Goal: Information Seeking & Learning: Learn about a topic

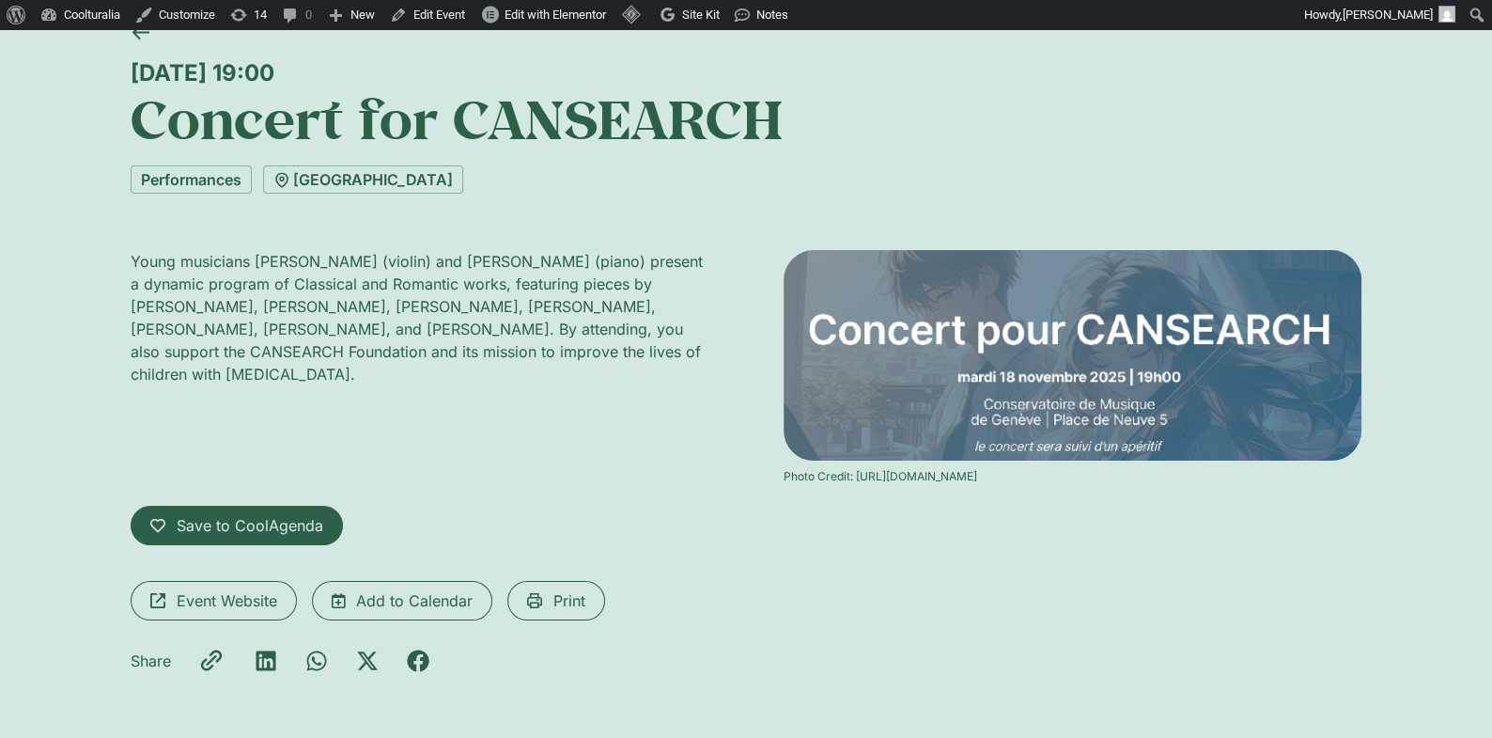
scroll to position [130, 0]
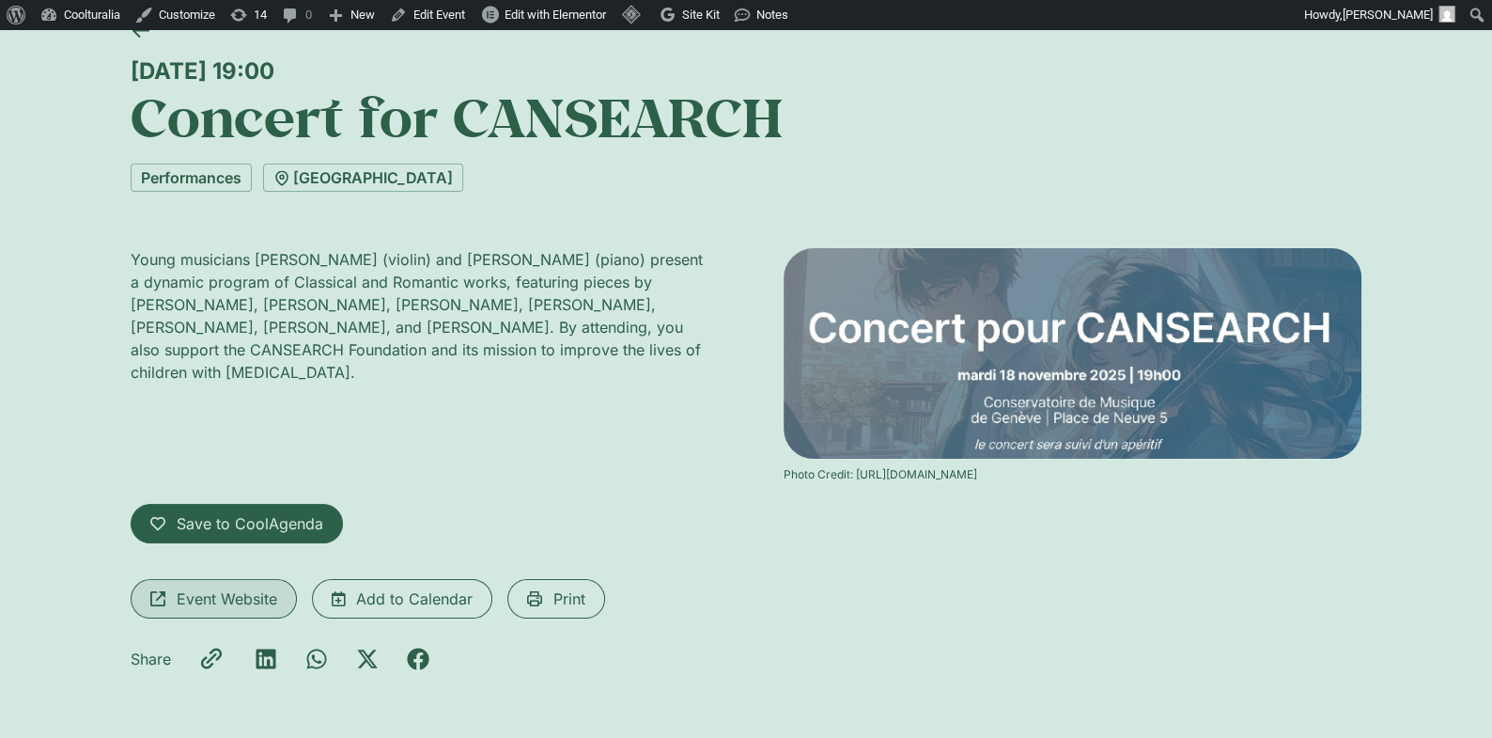
click at [221, 588] on link "Event Website" at bounding box center [214, 598] width 166 height 39
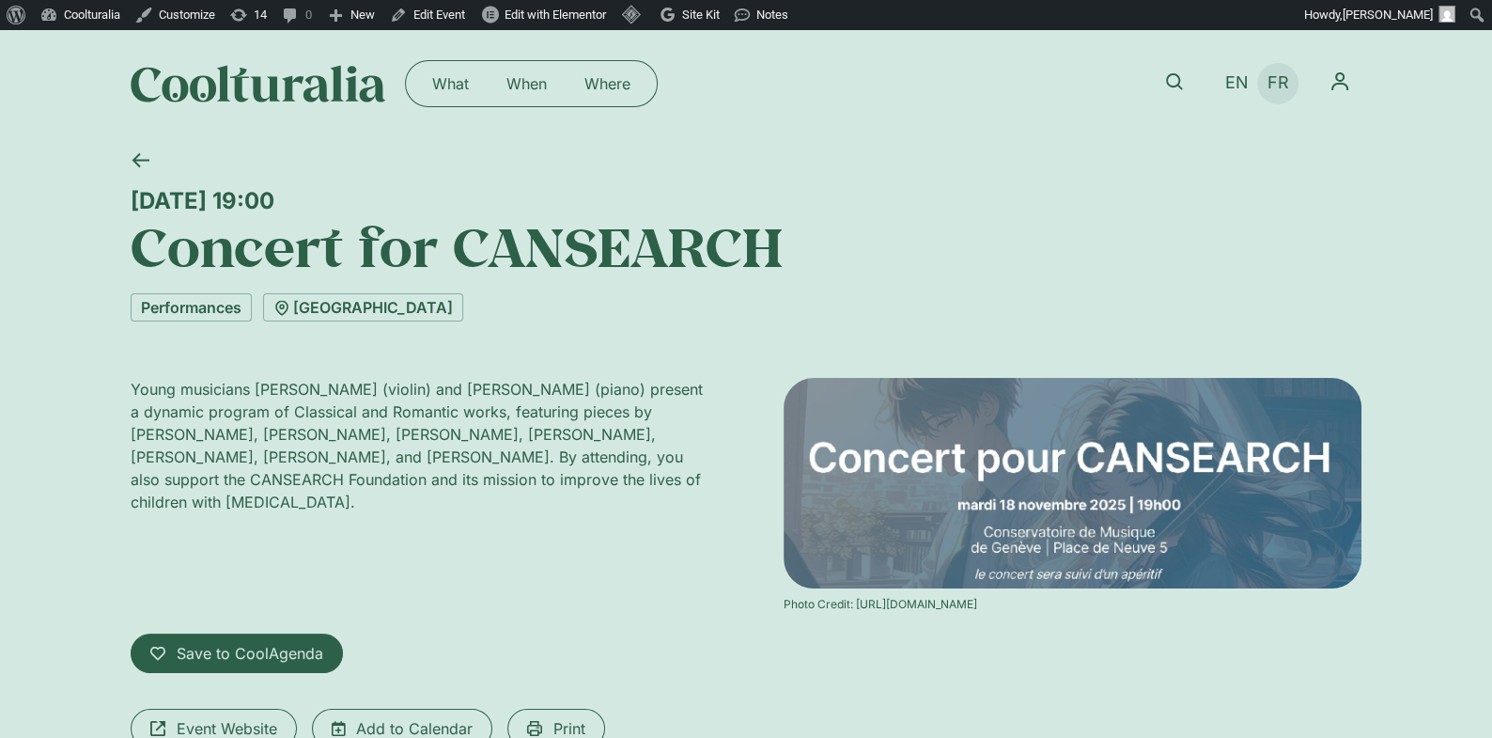
click at [1291, 76] on link "FR" at bounding box center [1278, 83] width 40 height 27
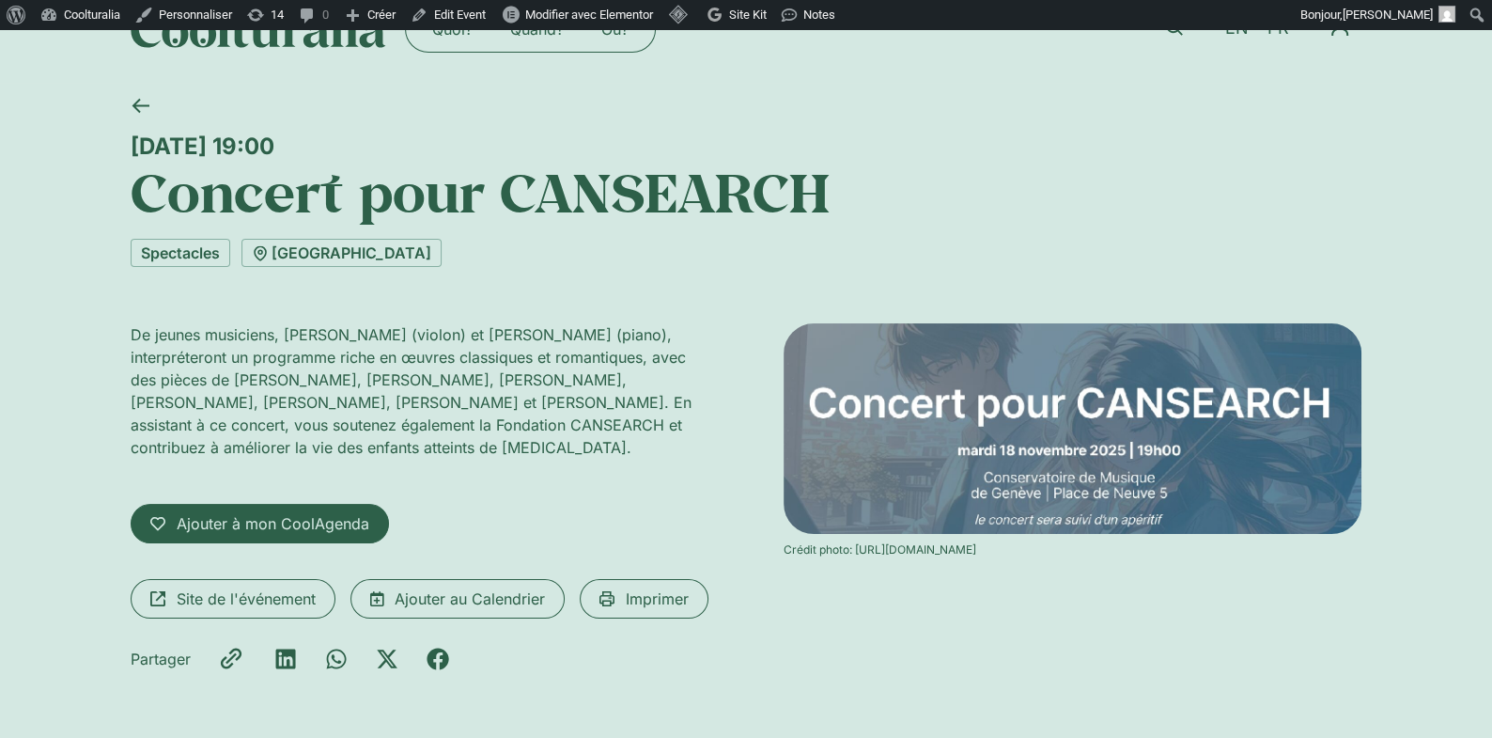
scroll to position [25, 0]
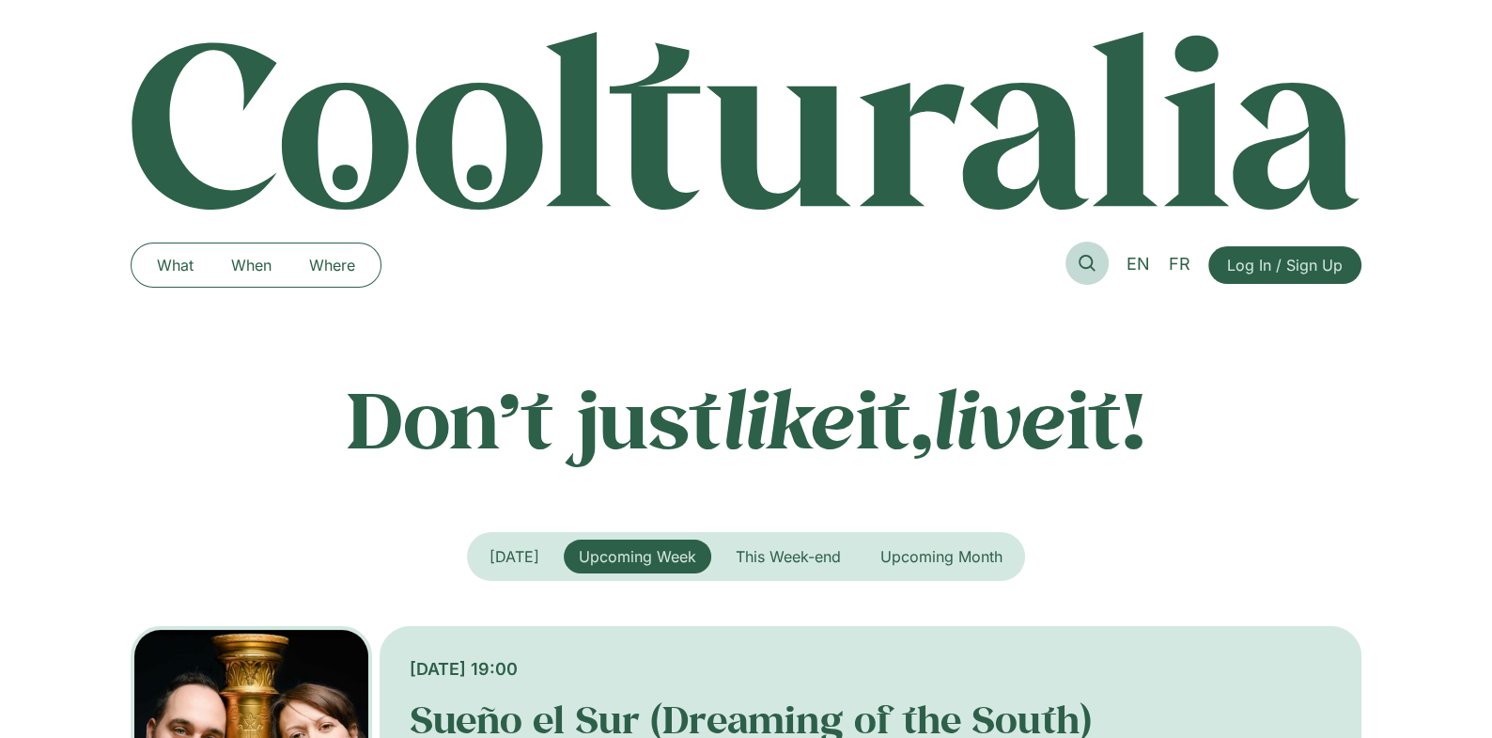
click at [1088, 263] on icon at bounding box center [1087, 263] width 17 height 17
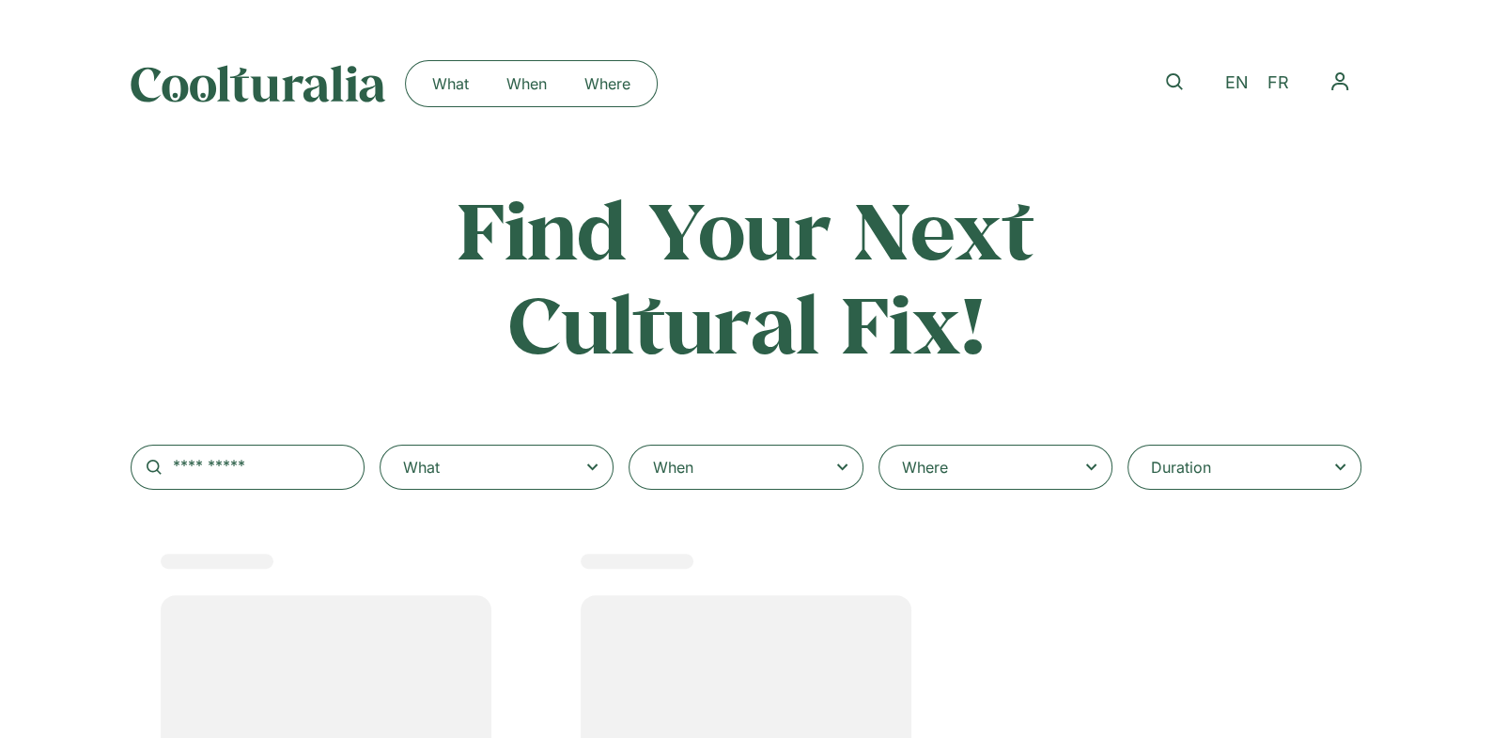
select select
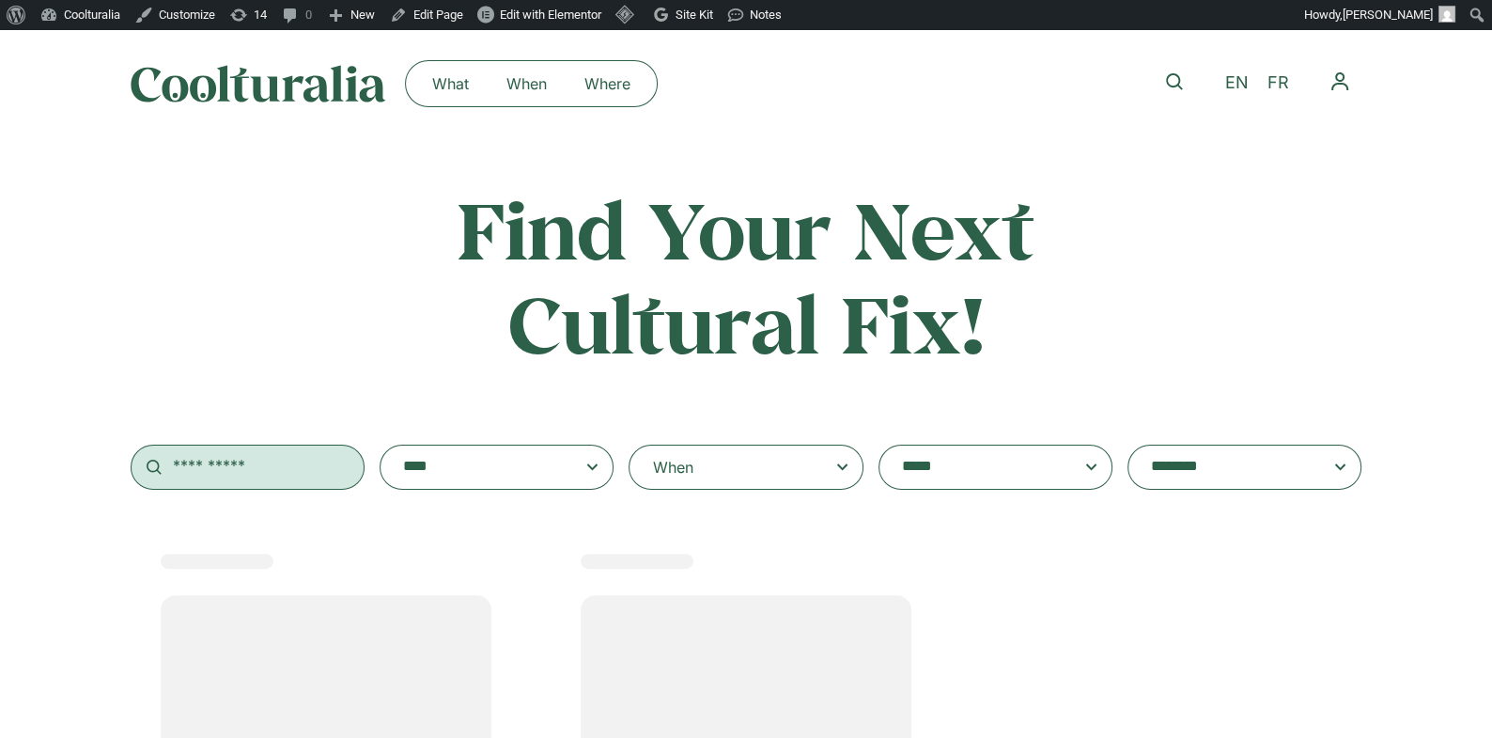
click at [287, 449] on input "text" at bounding box center [248, 467] width 234 height 45
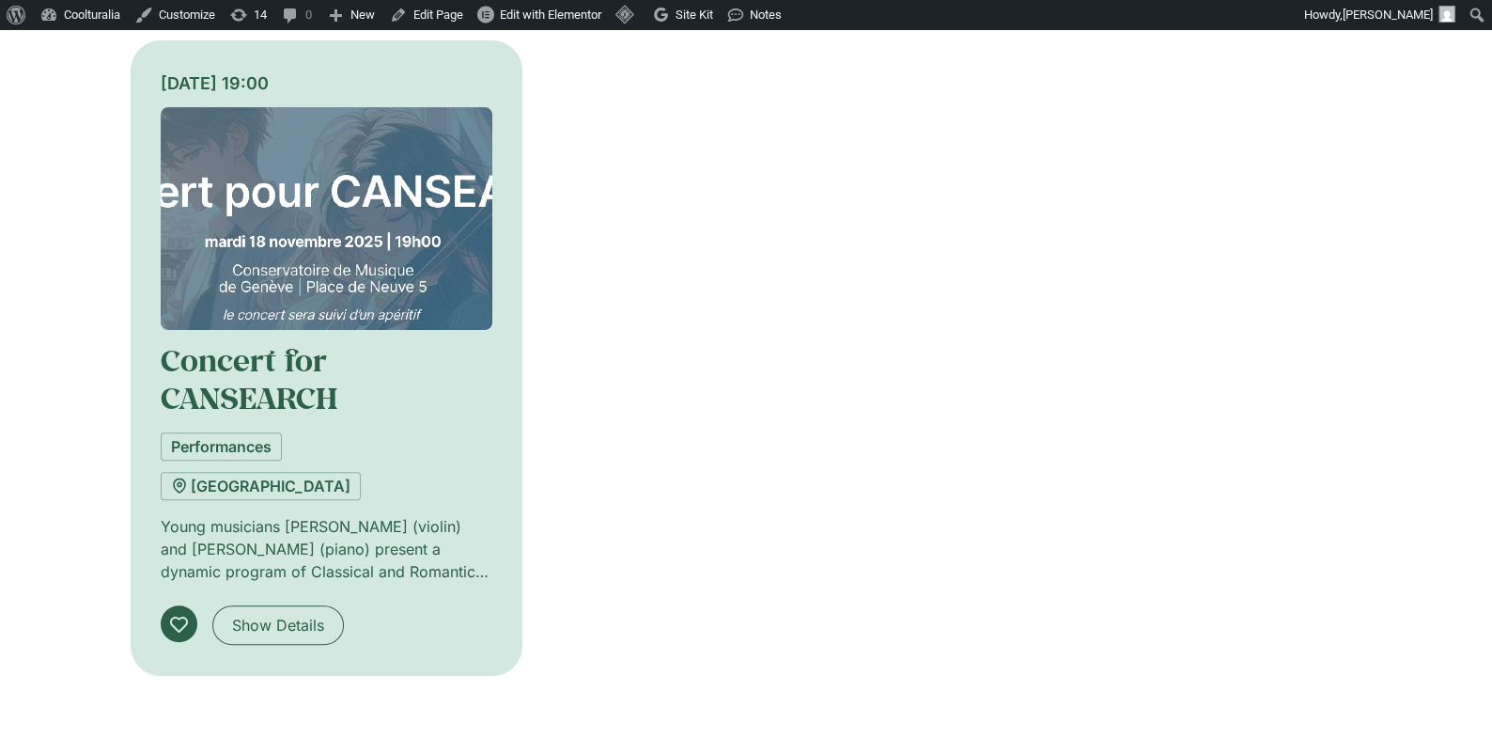
scroll to position [477, 0]
type input "*********"
click at [248, 620] on span "Show Details" at bounding box center [278, 627] width 92 height 23
